Goal: Information Seeking & Learning: Learn about a topic

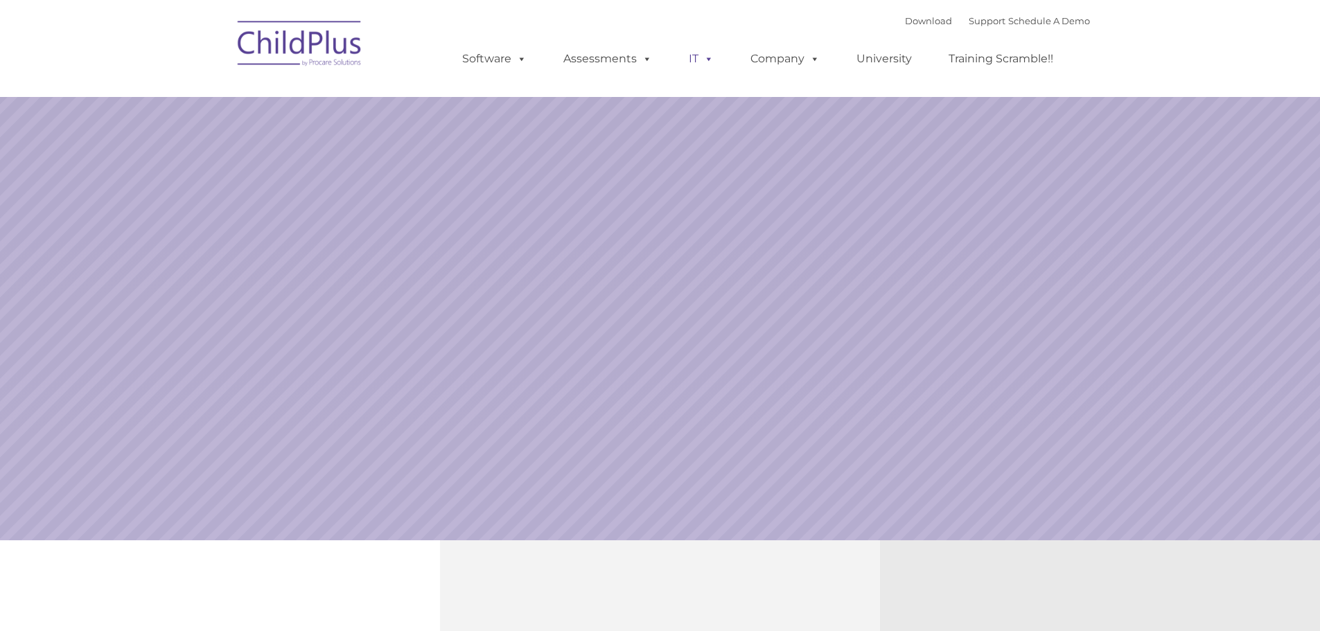
select select "MEDIUM"
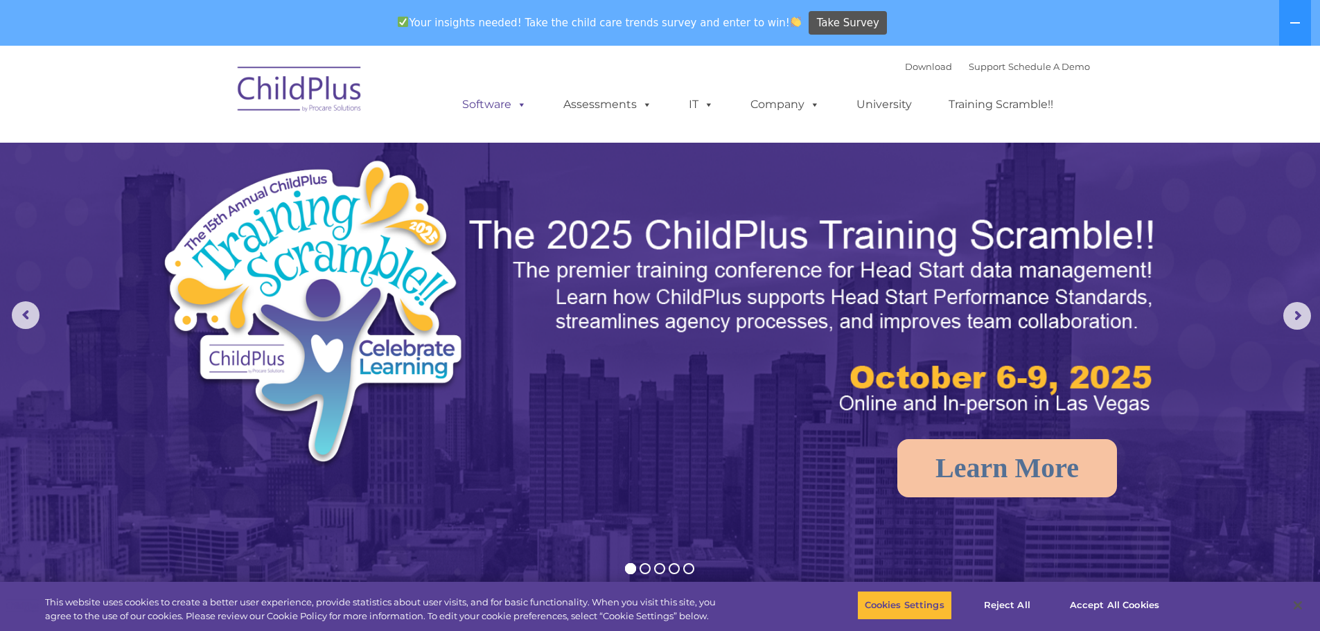
click at [521, 105] on span at bounding box center [519, 104] width 15 height 13
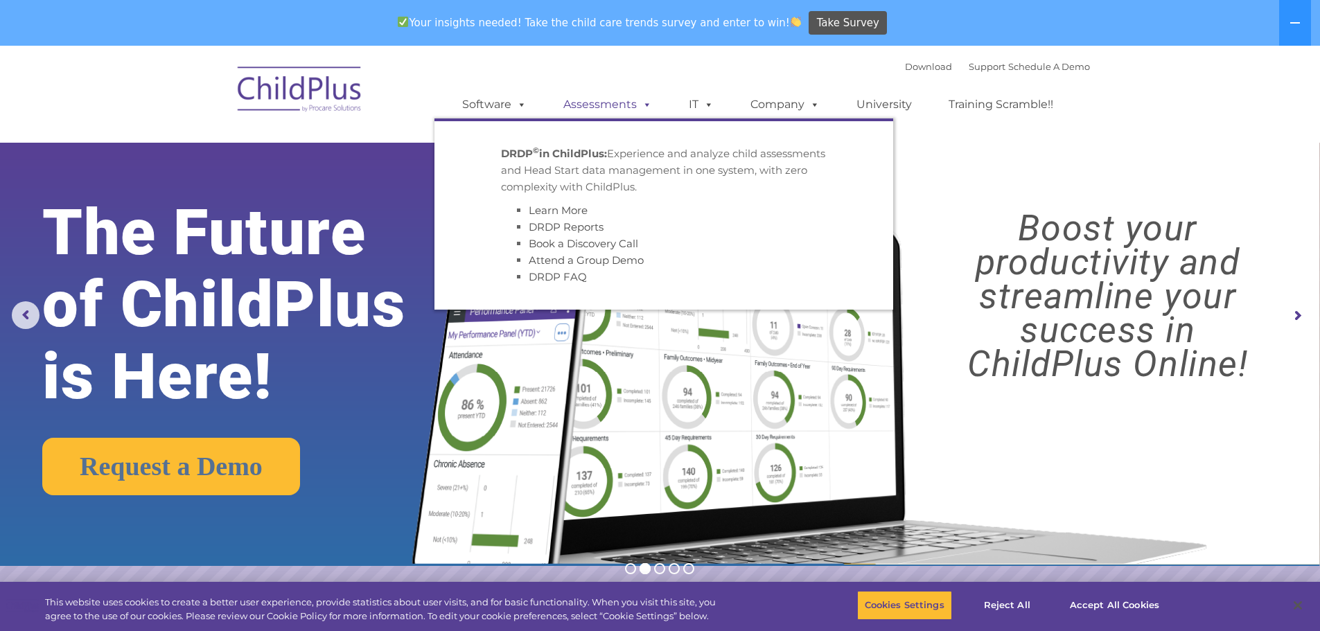
click at [638, 108] on span at bounding box center [644, 104] width 15 height 13
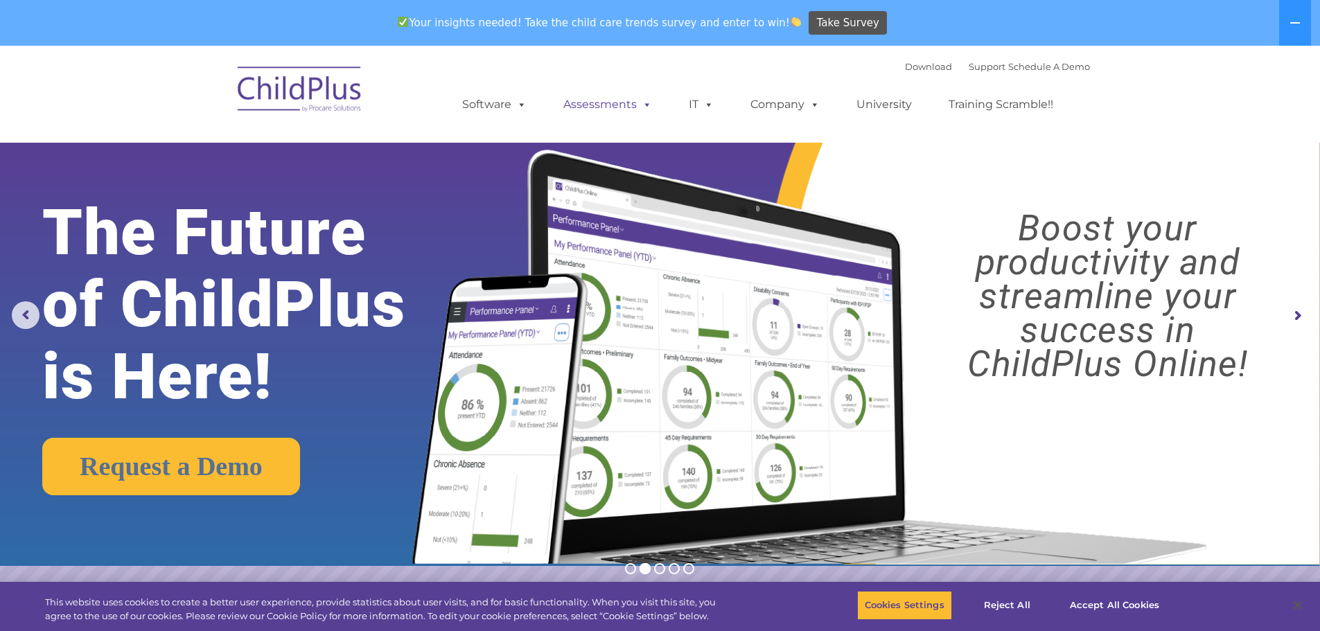
click at [647, 103] on span at bounding box center [644, 104] width 15 height 13
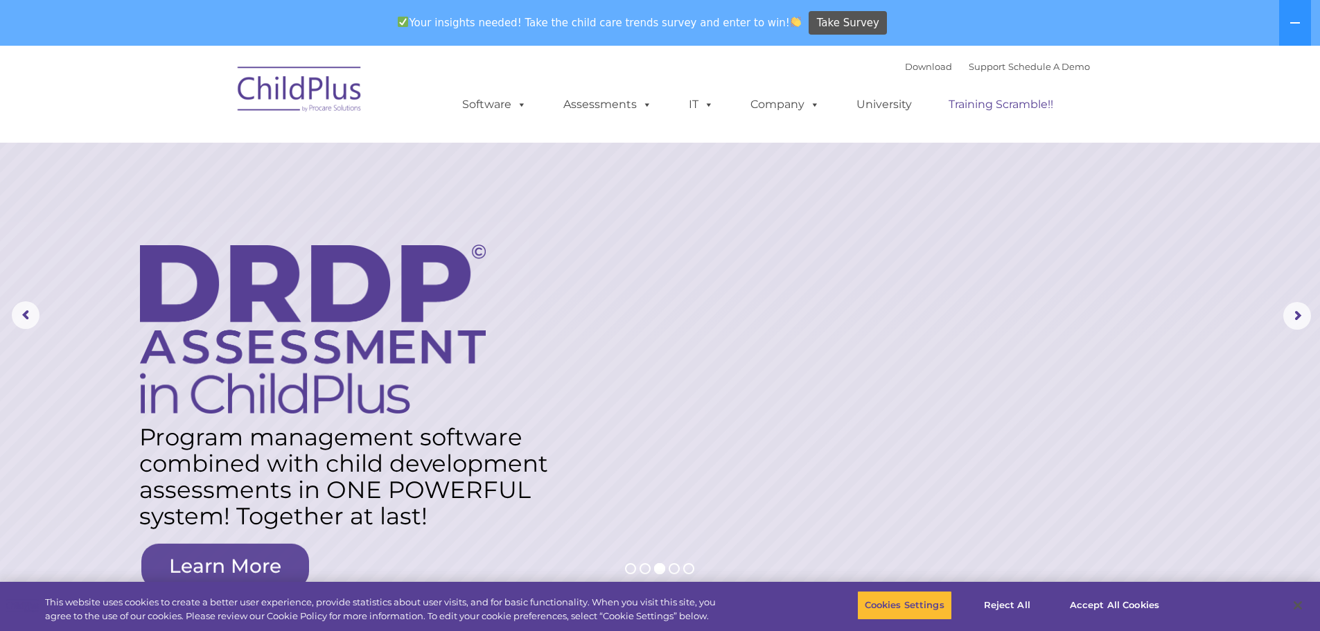
click at [987, 106] on link "Training Scramble!!" at bounding box center [1001, 105] width 132 height 28
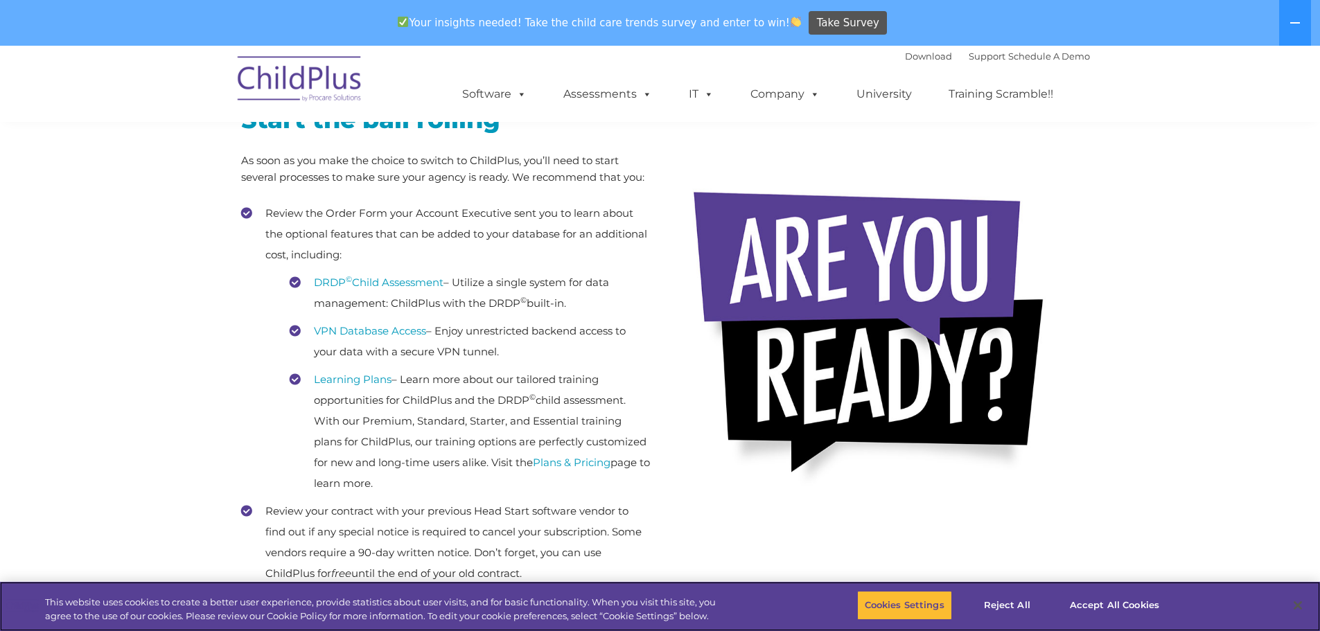
scroll to position [265, 0]
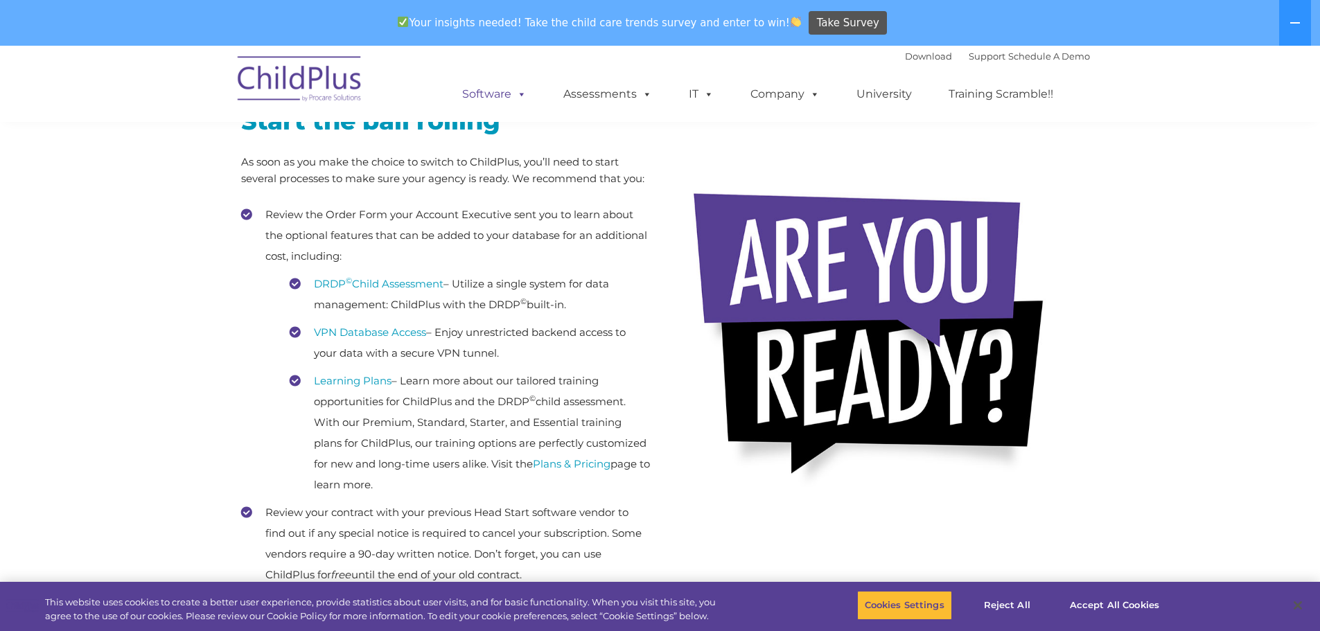
click at [521, 99] on span at bounding box center [519, 93] width 15 height 13
click at [518, 94] on span at bounding box center [519, 93] width 15 height 13
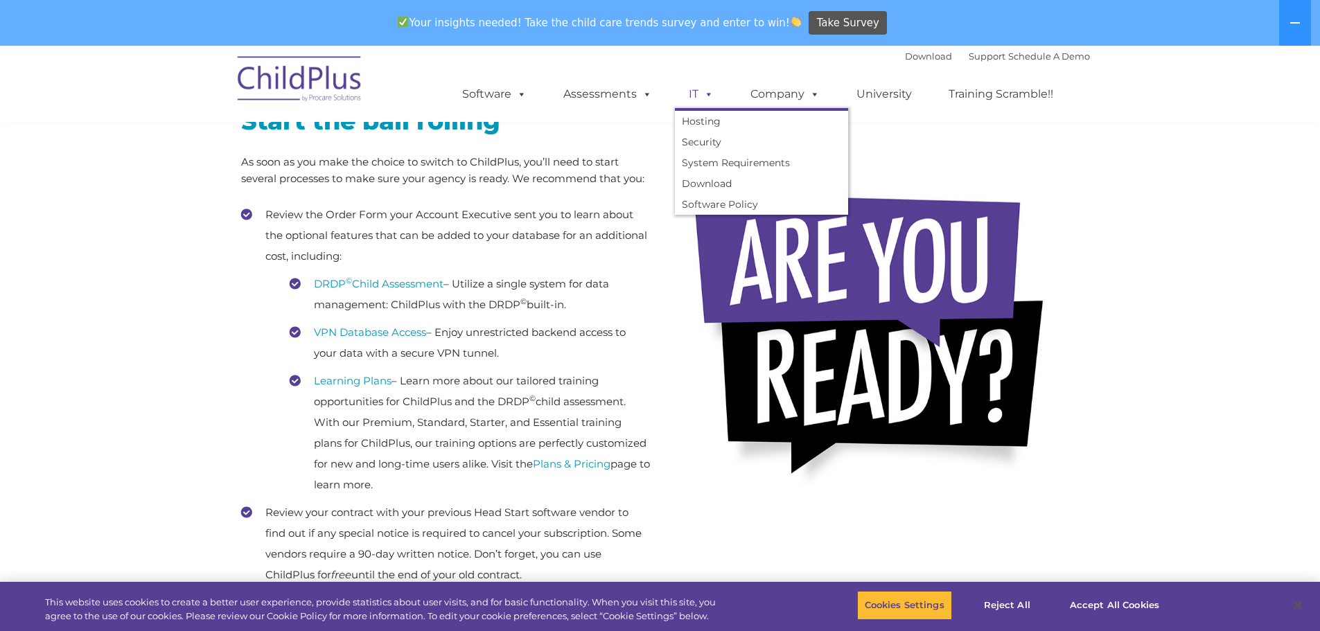
click at [711, 96] on span at bounding box center [706, 93] width 15 height 13
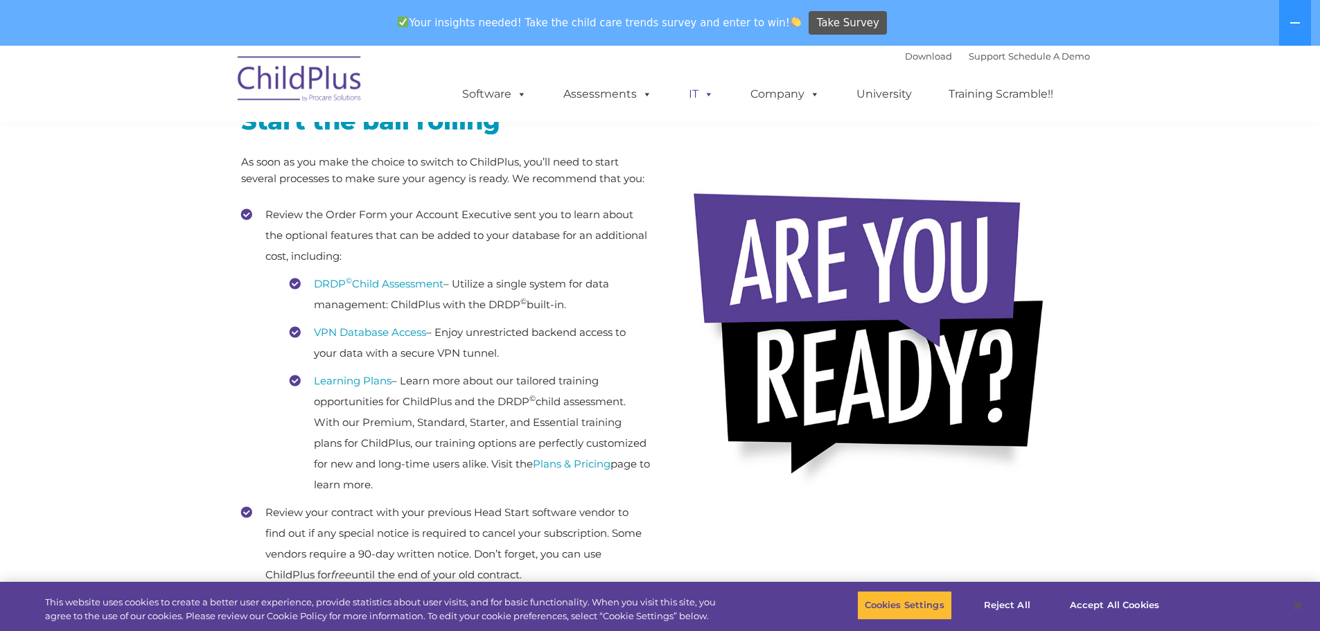
click at [711, 96] on span at bounding box center [706, 93] width 15 height 13
click at [905, 65] on div "Download Support | Schedule A Demo " at bounding box center [997, 56] width 185 height 21
click at [905, 56] on link "Download" at bounding box center [928, 56] width 47 height 11
click at [969, 53] on link "Support" at bounding box center [987, 56] width 37 height 11
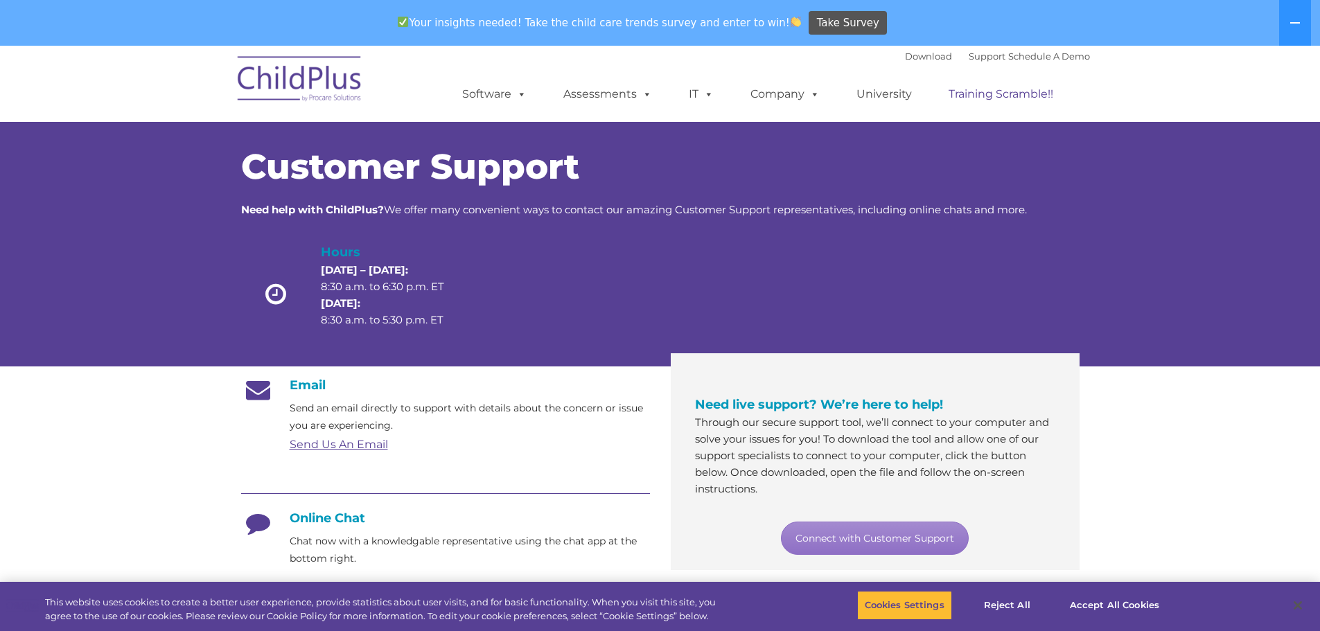
click at [981, 99] on link "Training Scramble!!" at bounding box center [1001, 94] width 132 height 28
